Goal: Navigation & Orientation: Find specific page/section

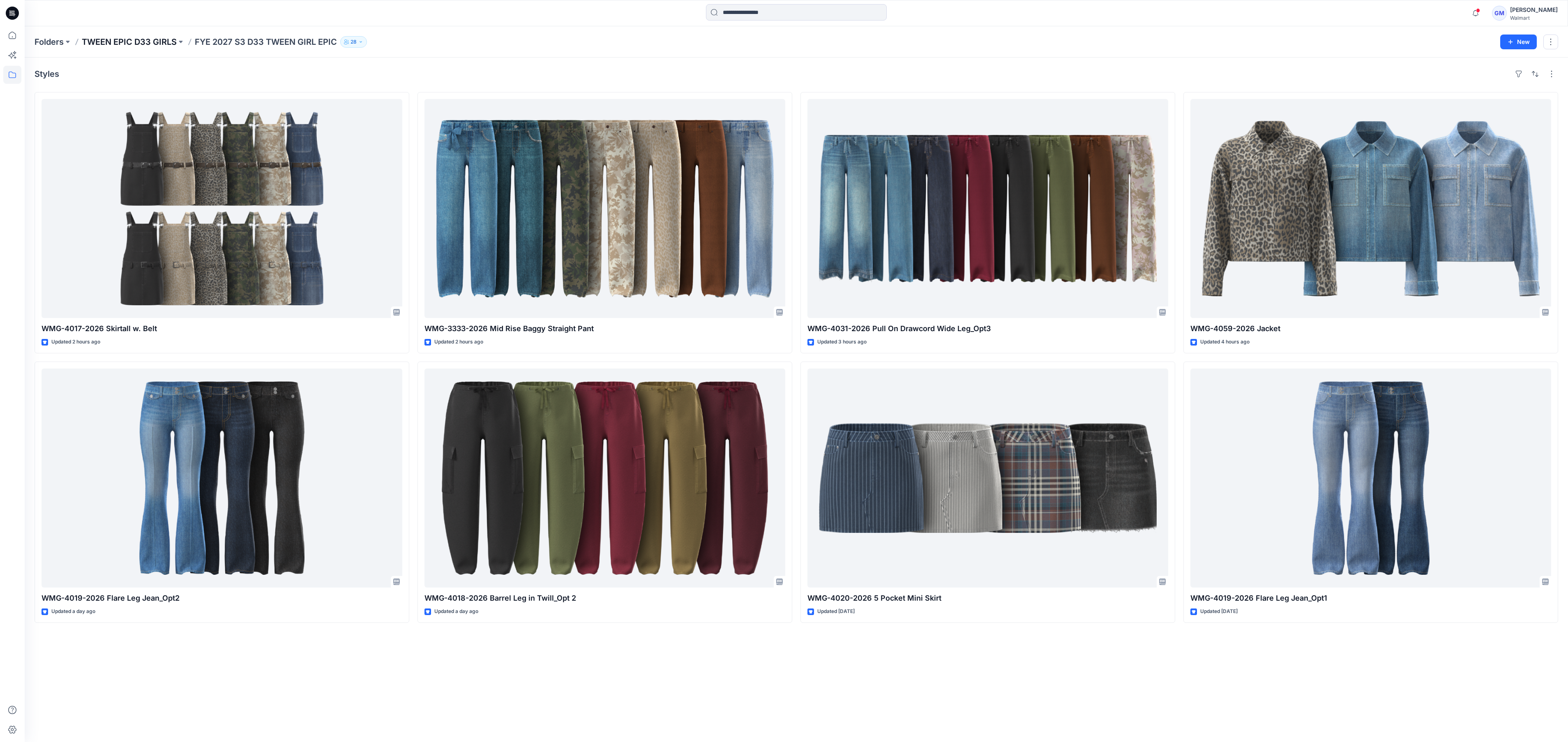
click at [116, 41] on p "TWEEN EPIC D33 GIRLS" at bounding box center [129, 41] width 95 height 12
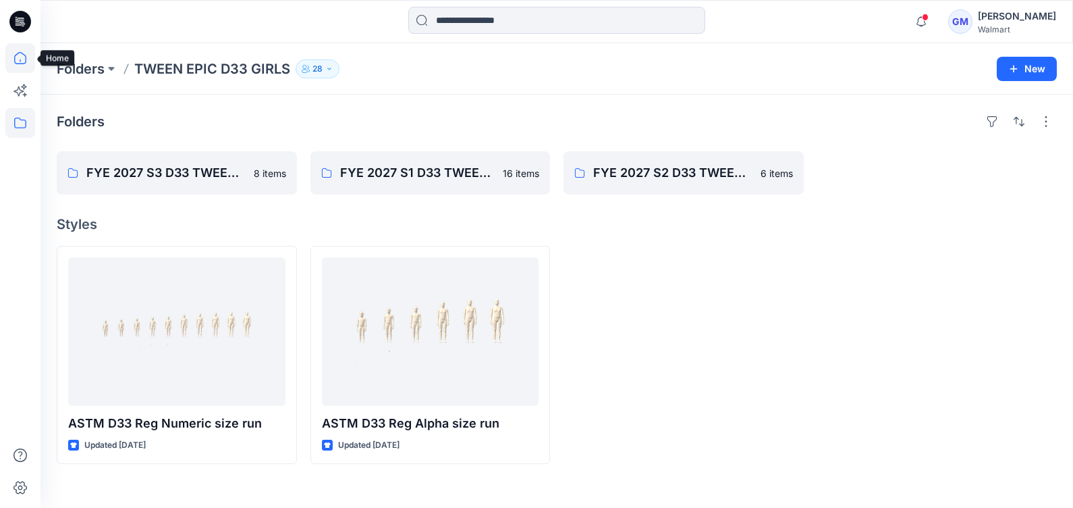
drag, startPoint x: 16, startPoint y: 54, endPoint x: 23, endPoint y: 54, distance: 7.4
click at [16, 54] on icon at bounding box center [20, 58] width 30 height 30
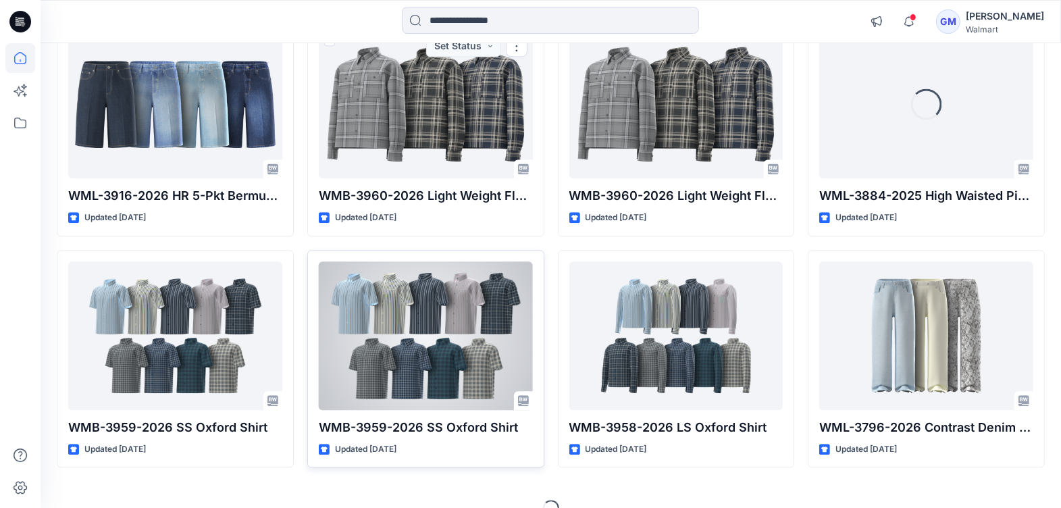
scroll to position [2501, 0]
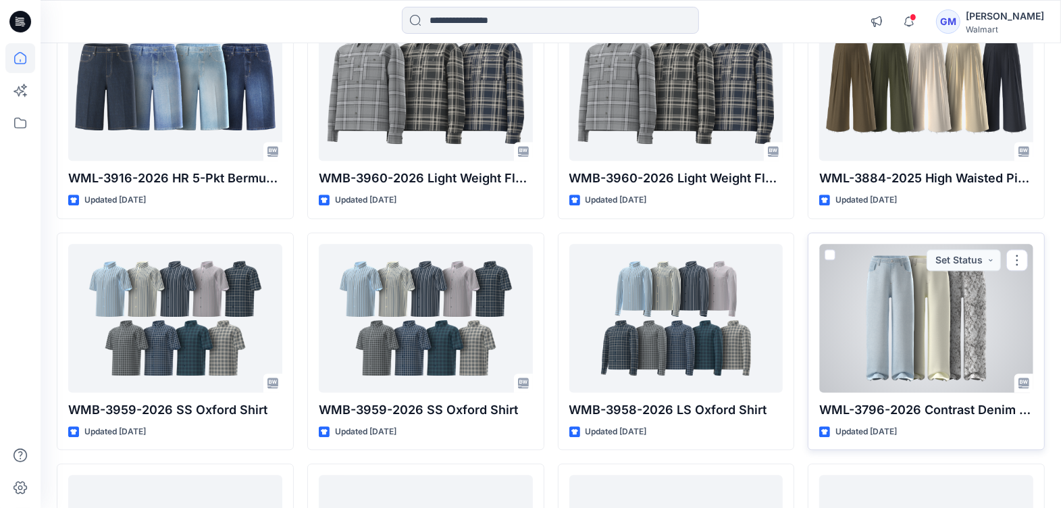
click at [923, 325] on div at bounding box center [926, 318] width 214 height 149
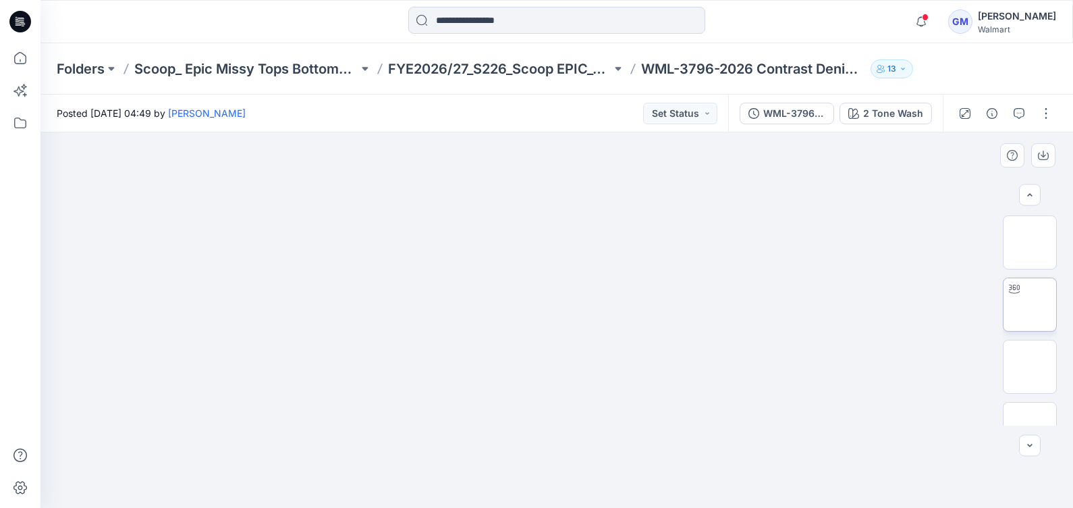
scroll to position [3, 0]
click at [1030, 301] on img at bounding box center [1030, 301] width 0 height 0
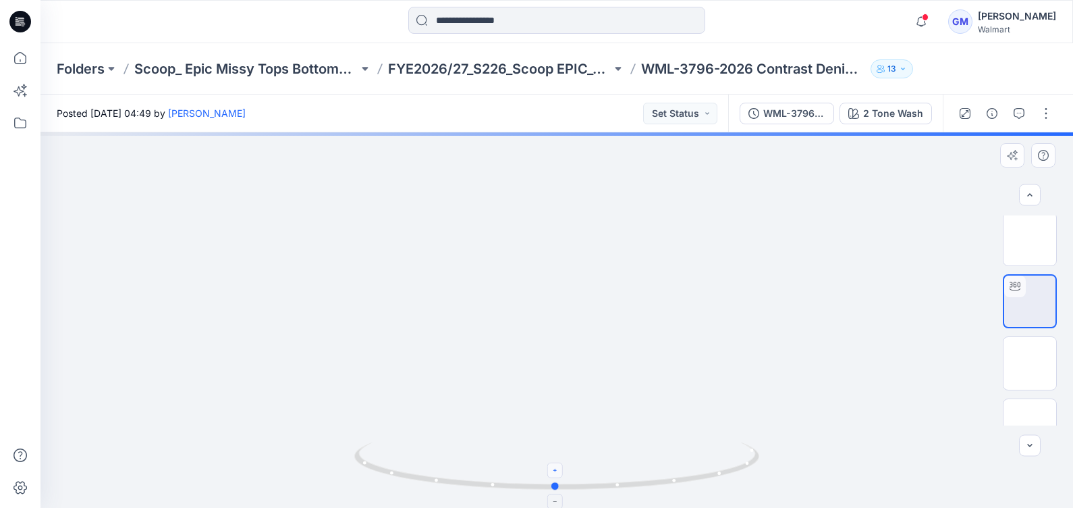
drag, startPoint x: 552, startPoint y: 486, endPoint x: 551, endPoint y: 473, distance: 12.9
click at [551, 473] on icon at bounding box center [558, 467] width 408 height 51
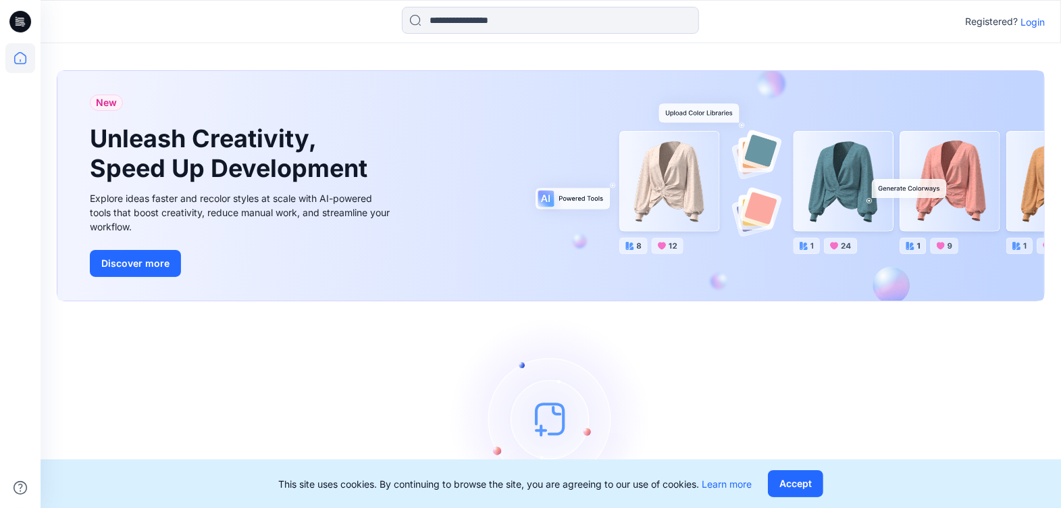
click at [1029, 16] on p "Login" at bounding box center [1032, 22] width 24 height 14
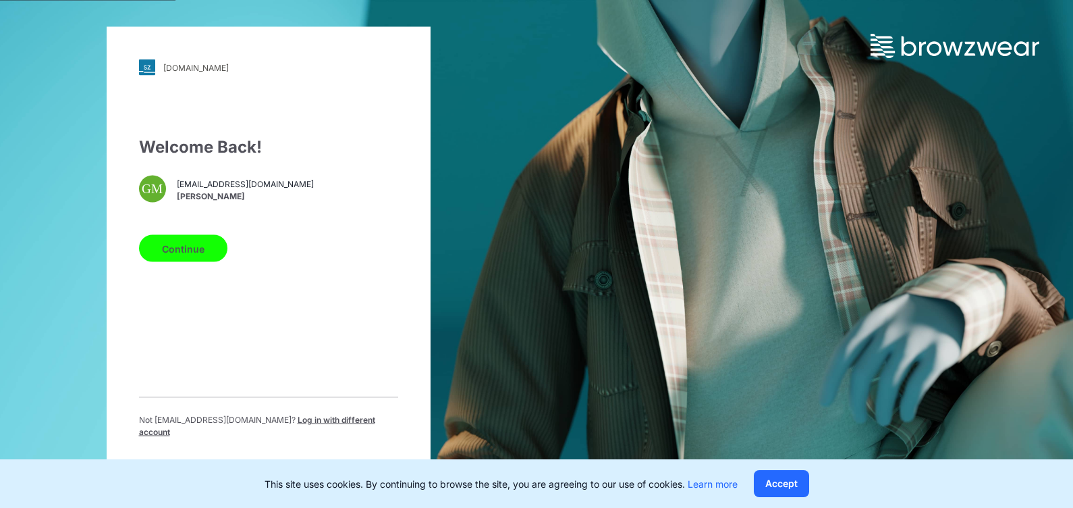
click at [188, 250] on button "Continue" at bounding box center [183, 248] width 88 height 27
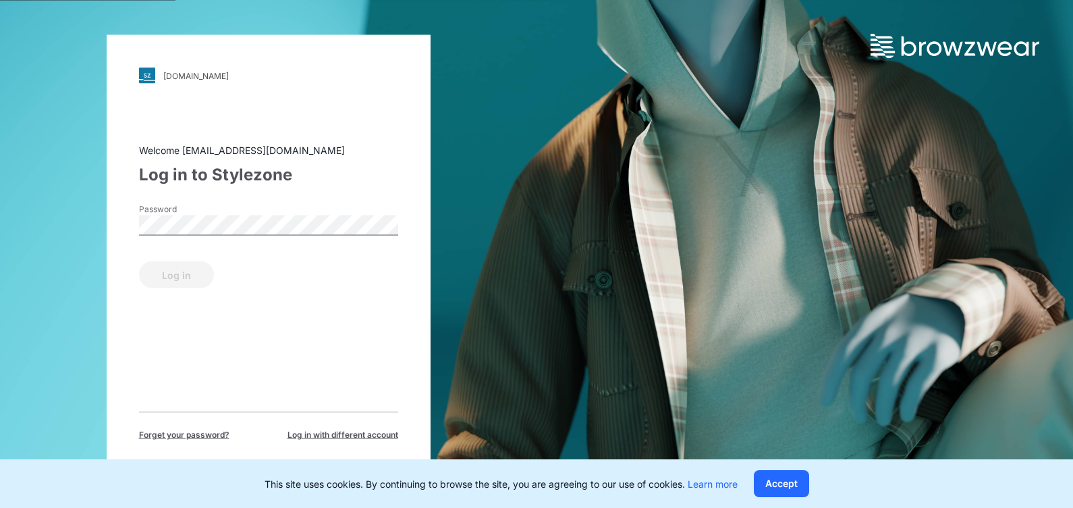
click at [230, 217] on div "Password" at bounding box center [268, 223] width 259 height 41
click at [193, 271] on button "Log in" at bounding box center [176, 274] width 75 height 27
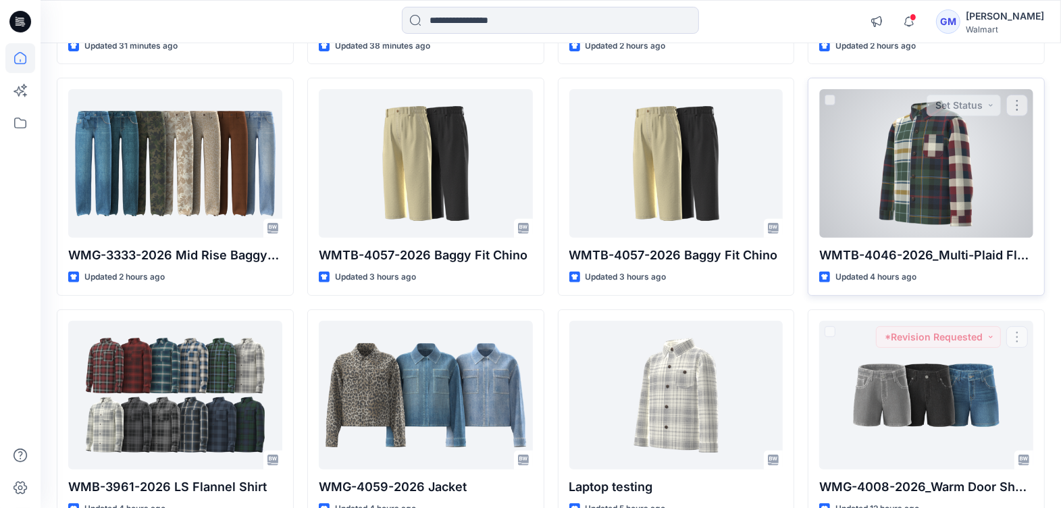
scroll to position [340, 0]
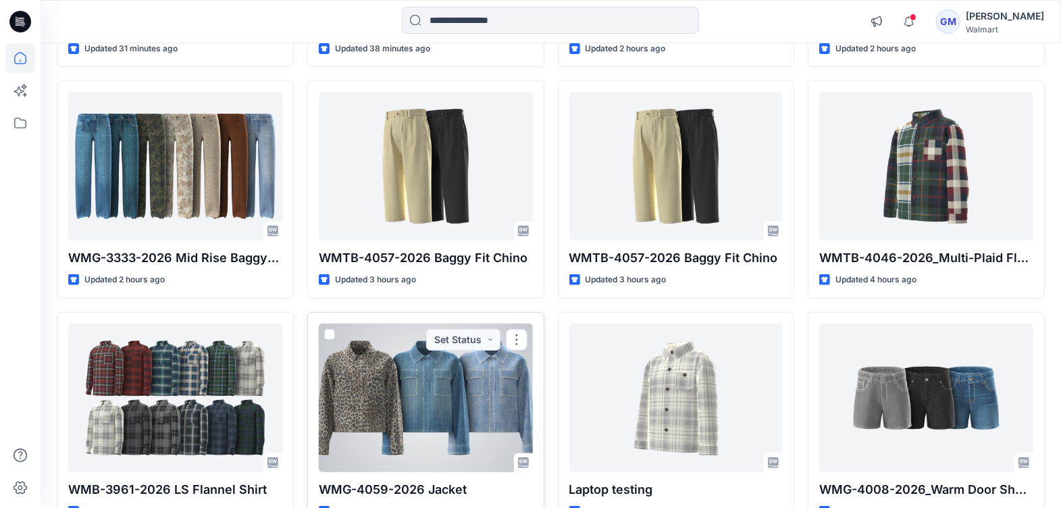
click at [464, 408] on div at bounding box center [426, 397] width 214 height 149
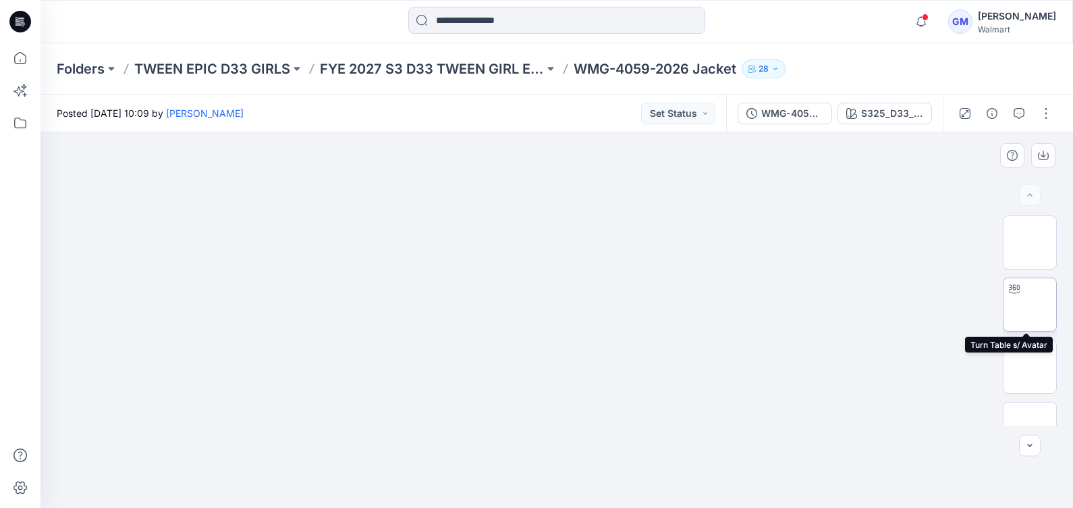
click at [1030, 304] on img at bounding box center [1030, 304] width 0 height 0
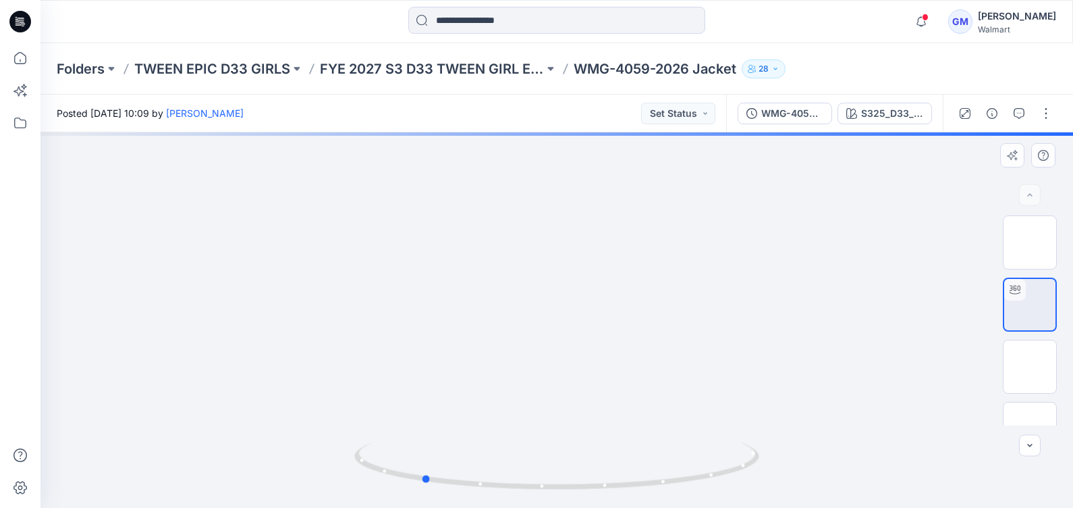
drag, startPoint x: 574, startPoint y: 494, endPoint x: 439, endPoint y: 502, distance: 135.2
click at [439, 502] on img at bounding box center [556, 474] width 405 height 65
drag, startPoint x: 543, startPoint y: 446, endPoint x: 525, endPoint y: 491, distance: 48.5
drag, startPoint x: 508, startPoint y: 489, endPoint x: 712, endPoint y: 491, distance: 203.2
click at [712, 491] on div at bounding box center [556, 474] width 405 height 68
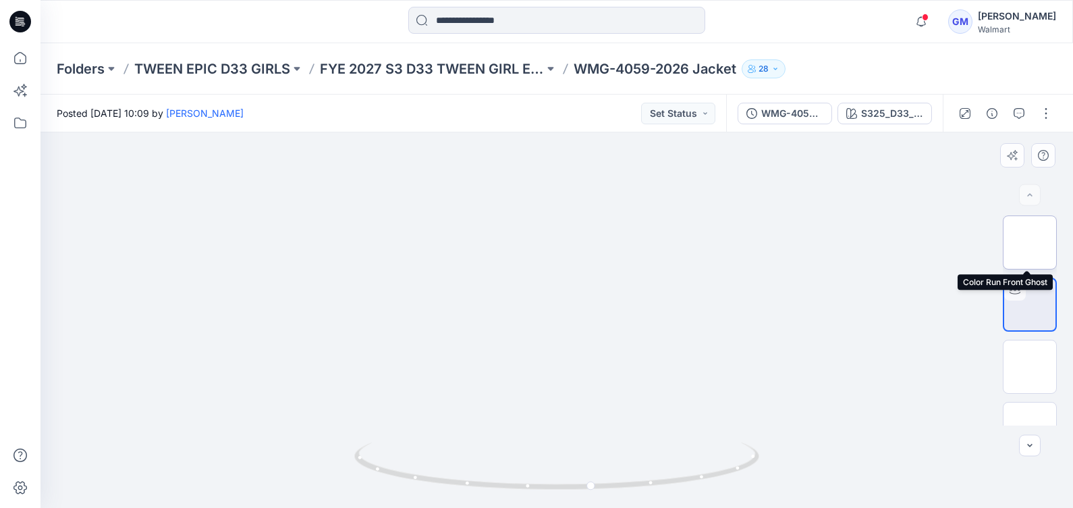
click at [1052, 245] on div at bounding box center [1030, 242] width 54 height 54
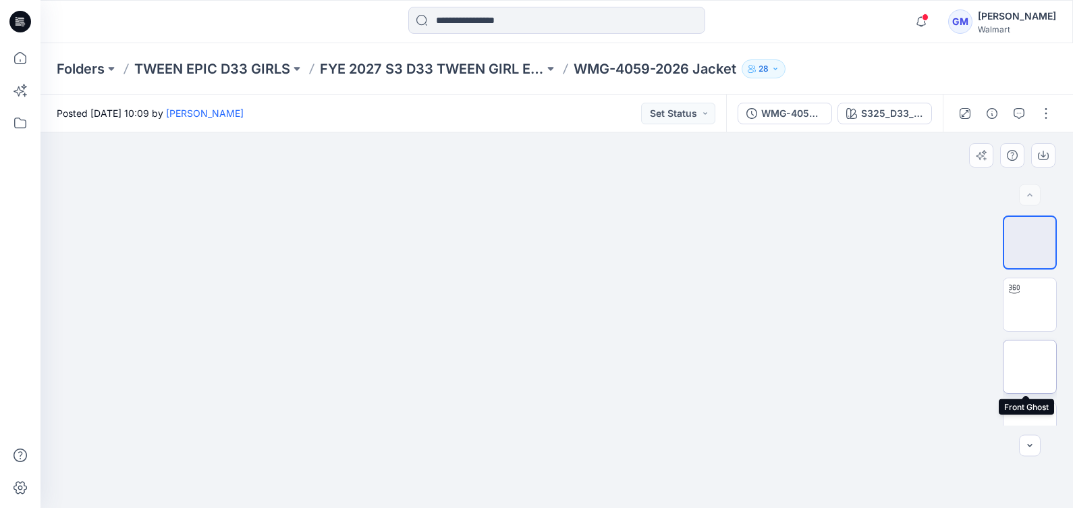
click at [1030, 367] on img at bounding box center [1030, 367] width 0 height 0
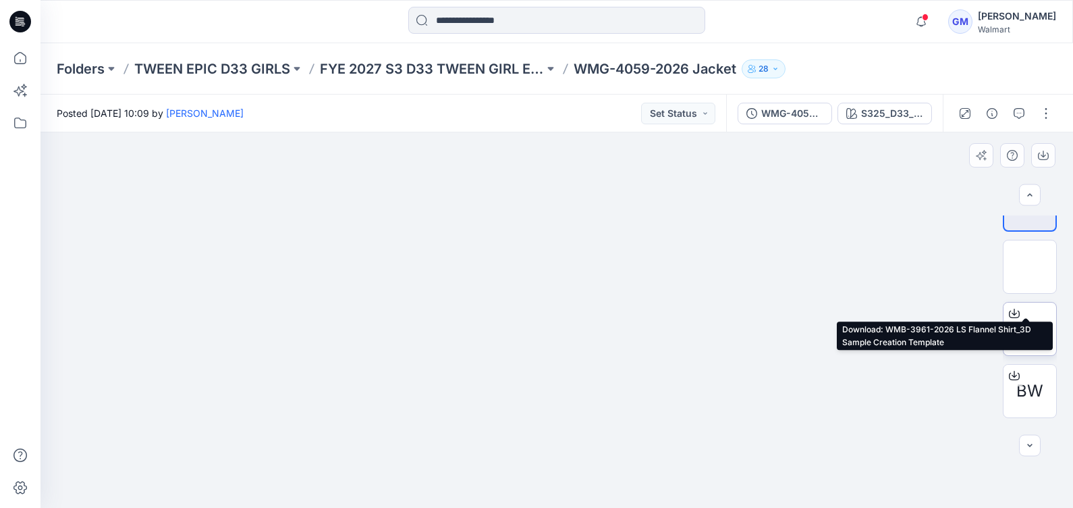
scroll to position [132, 0]
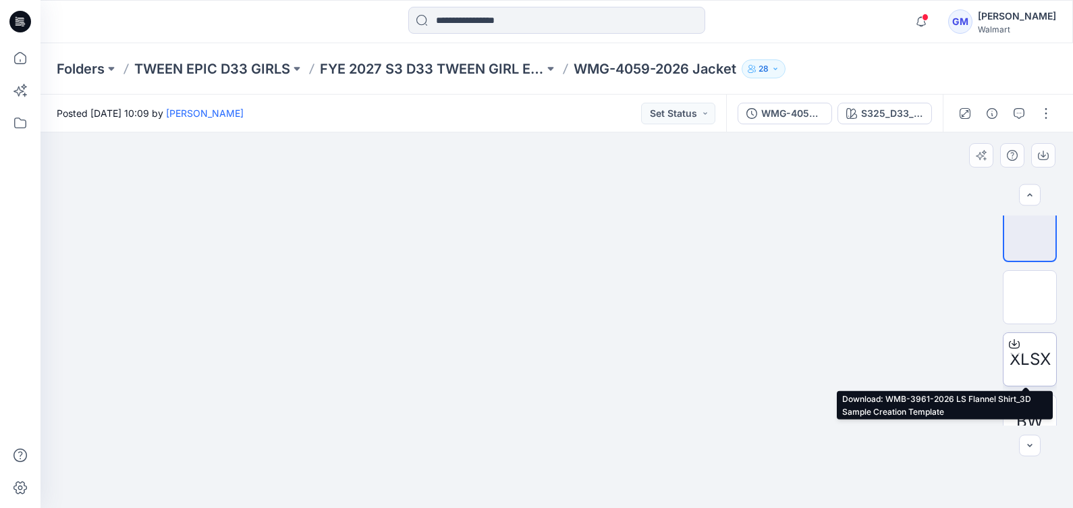
click at [1023, 269] on div "XLSX BW" at bounding box center [1030, 320] width 54 height 210
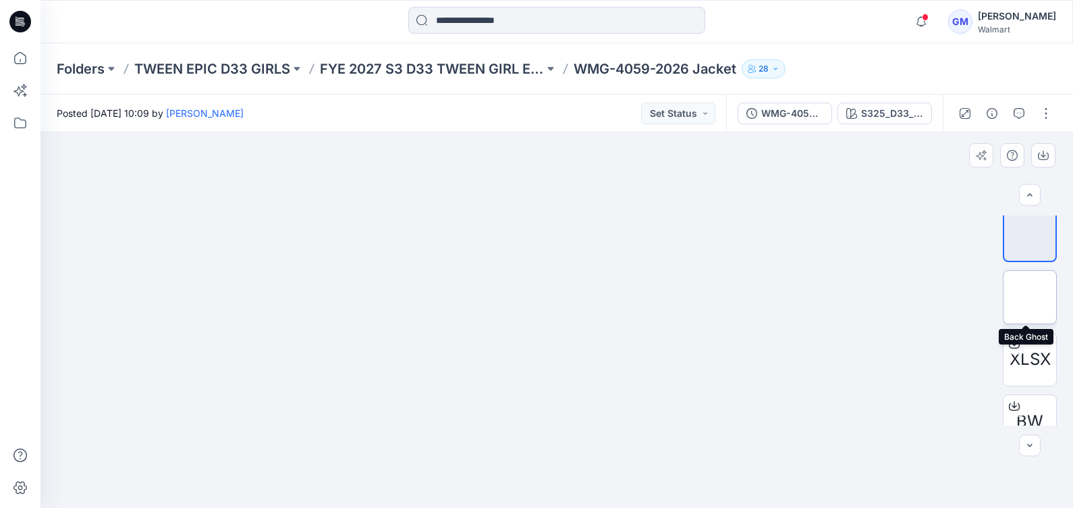
click at [1030, 297] on img at bounding box center [1030, 297] width 0 height 0
